Goal: Transaction & Acquisition: Book appointment/travel/reservation

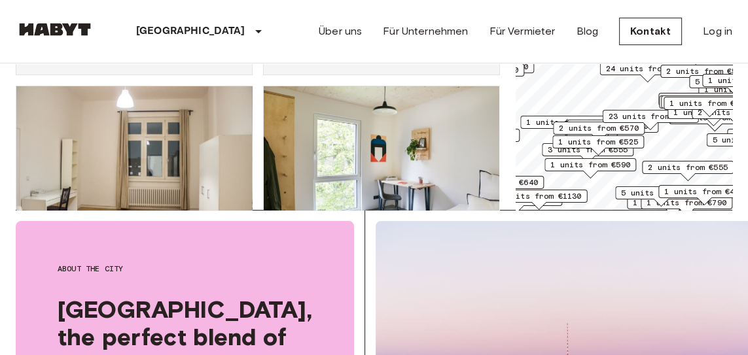
scroll to position [820, 0]
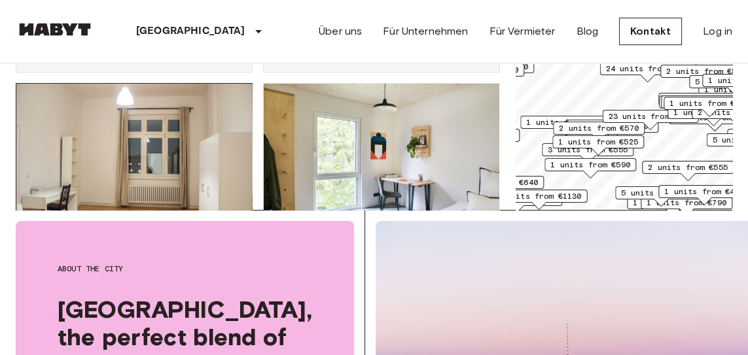
click at [46, 144] on img at bounding box center [134, 162] width 236 height 157
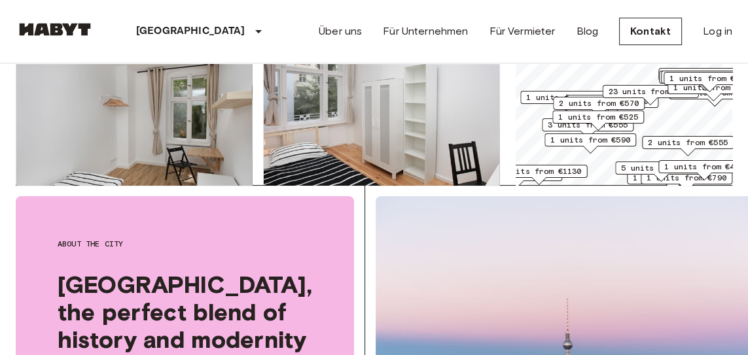
scroll to position [220, 0]
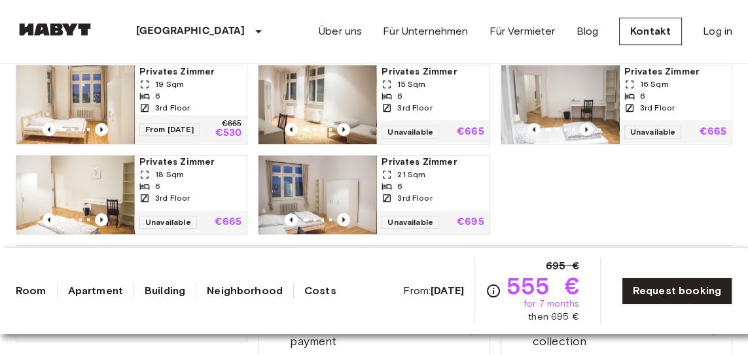
scroll to position [722, 0]
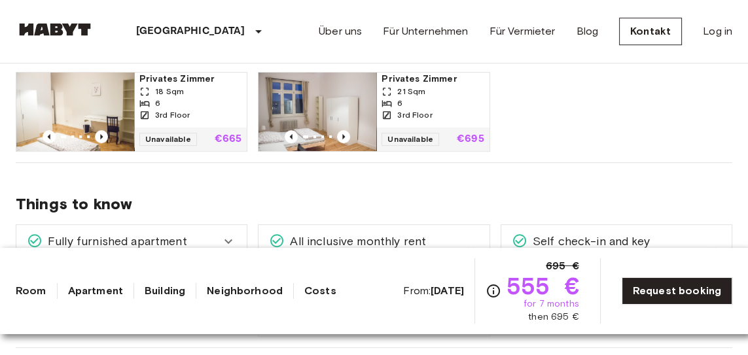
click at [402, 195] on span "Things to know" at bounding box center [374, 204] width 717 height 20
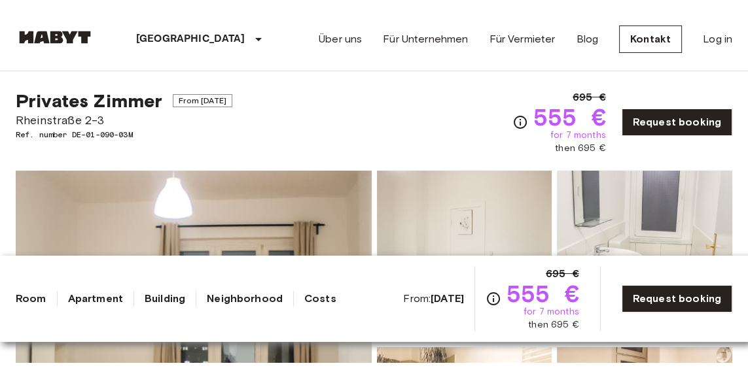
scroll to position [0, 0]
